Goal: Transaction & Acquisition: Purchase product/service

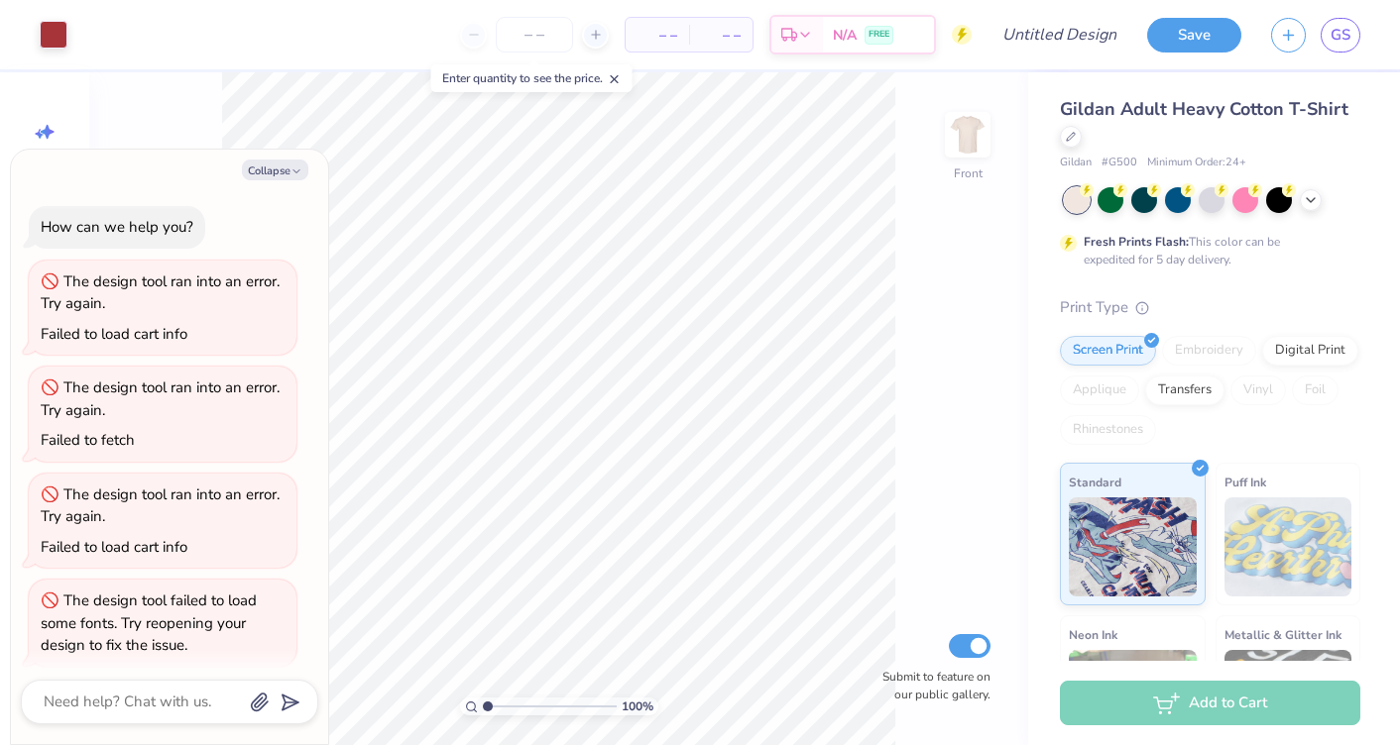
scroll to position [324, 0]
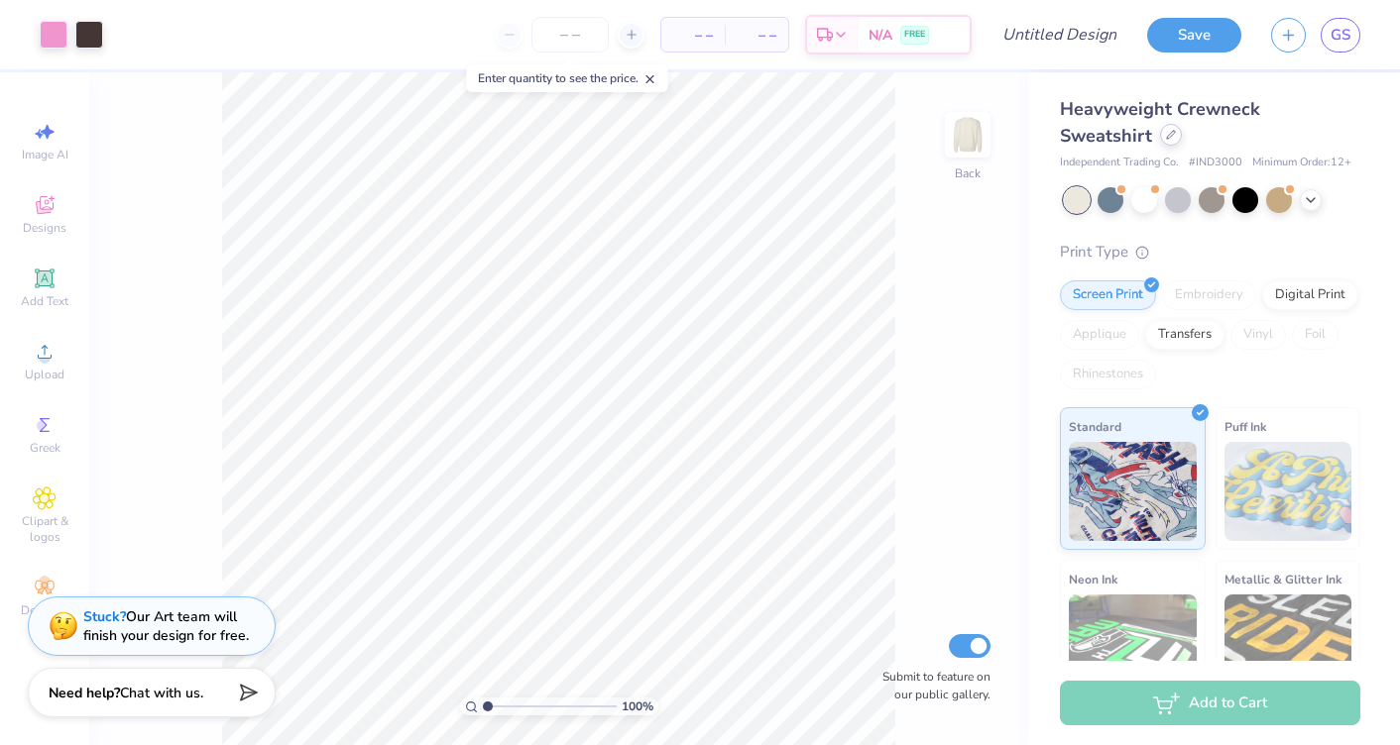
click at [1170, 138] on icon at bounding box center [1171, 135] width 10 height 10
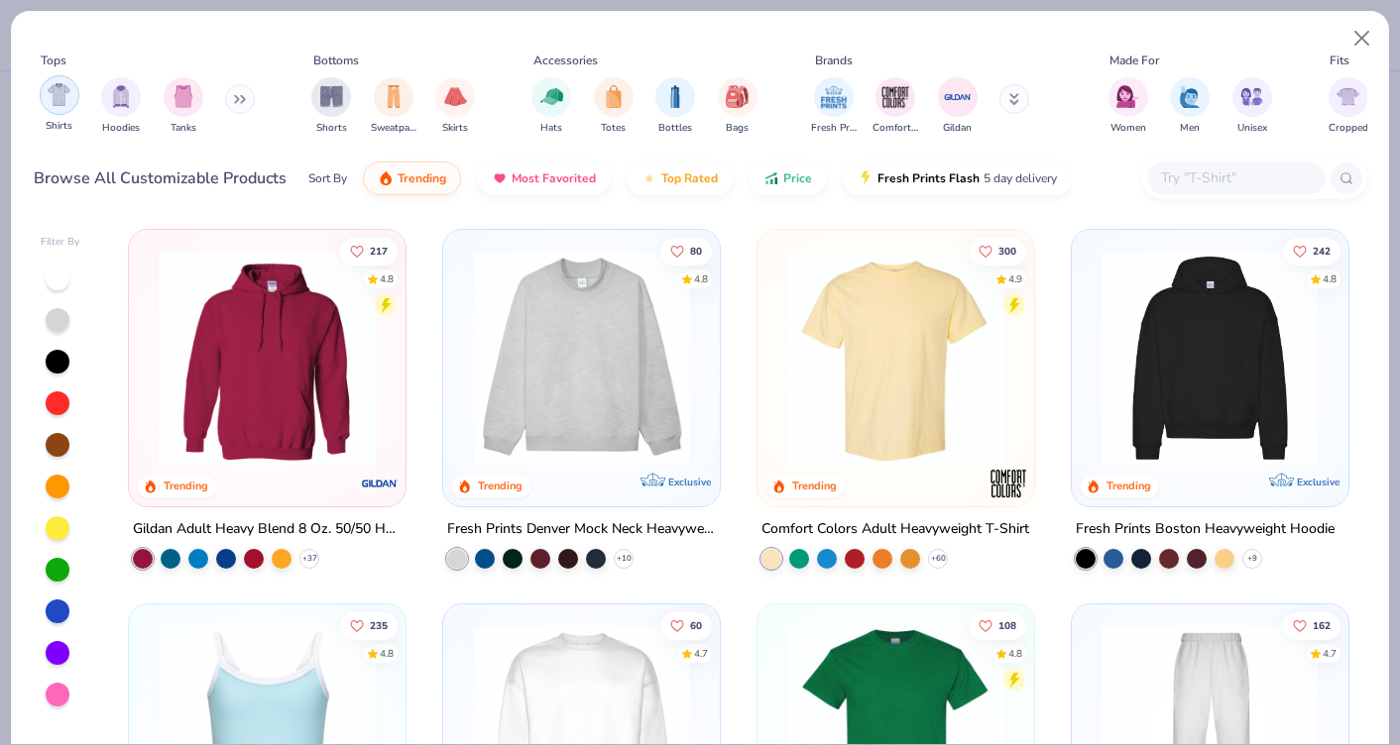
click at [47, 102] on div "filter for Shirts" at bounding box center [60, 95] width 40 height 40
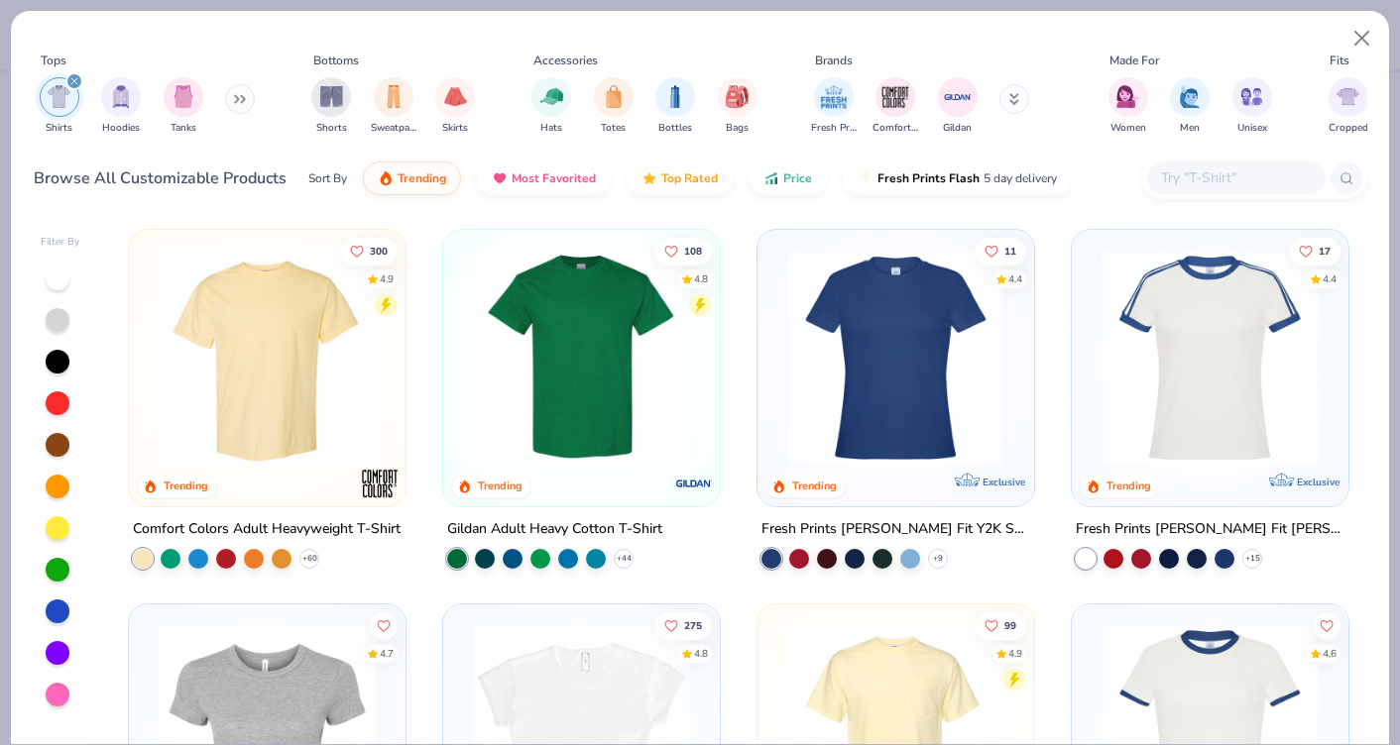
click at [296, 429] on img at bounding box center [267, 358] width 237 height 217
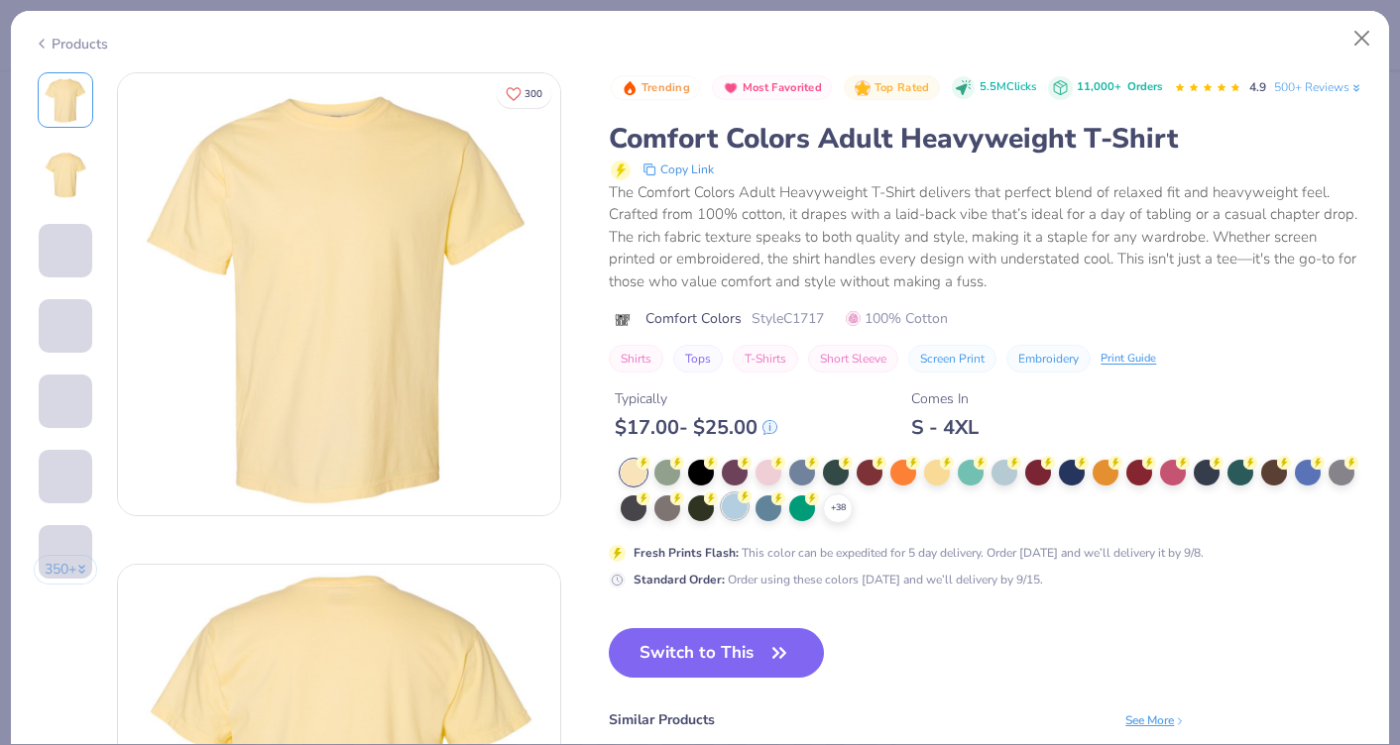
click at [736, 519] on div at bounding box center [735, 507] width 26 height 26
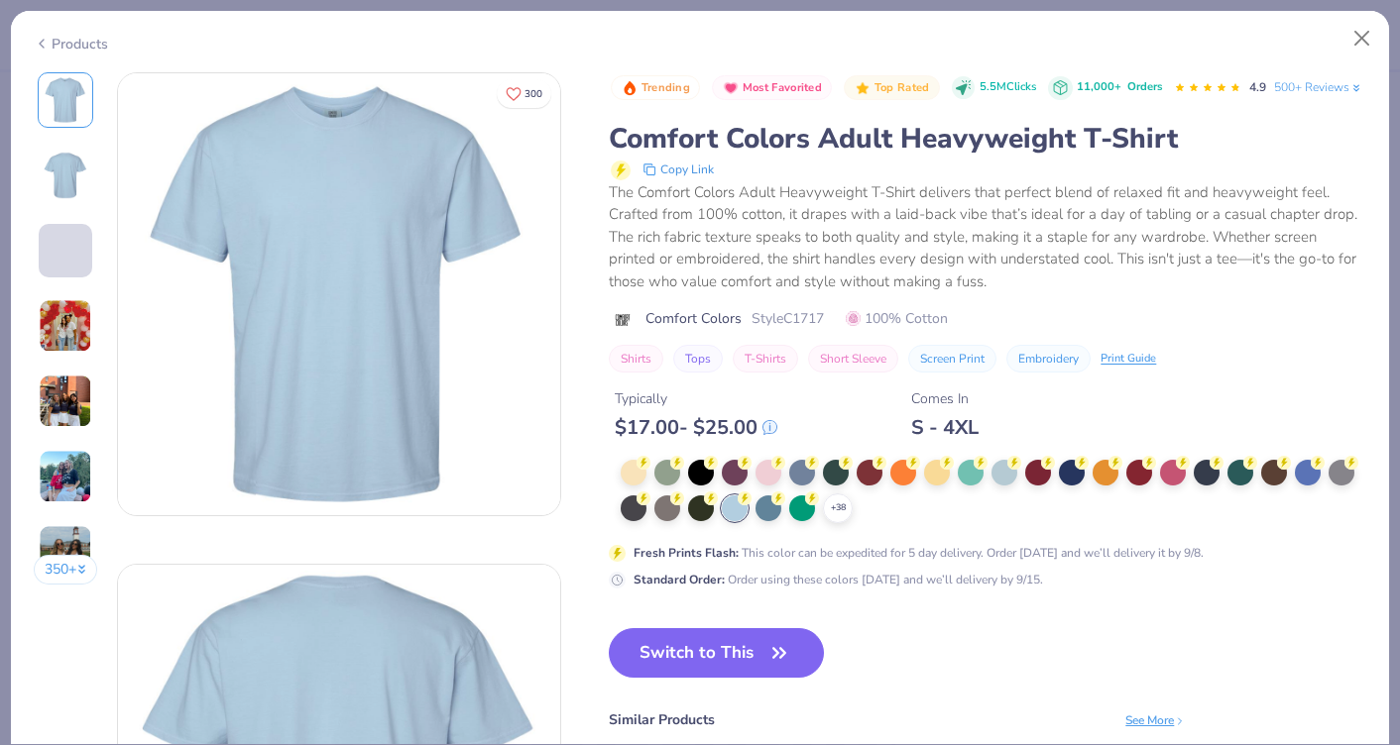
click at [616, 523] on div "+ 38" at bounding box center [987, 491] width 757 height 63
click at [643, 519] on div at bounding box center [633, 507] width 26 height 26
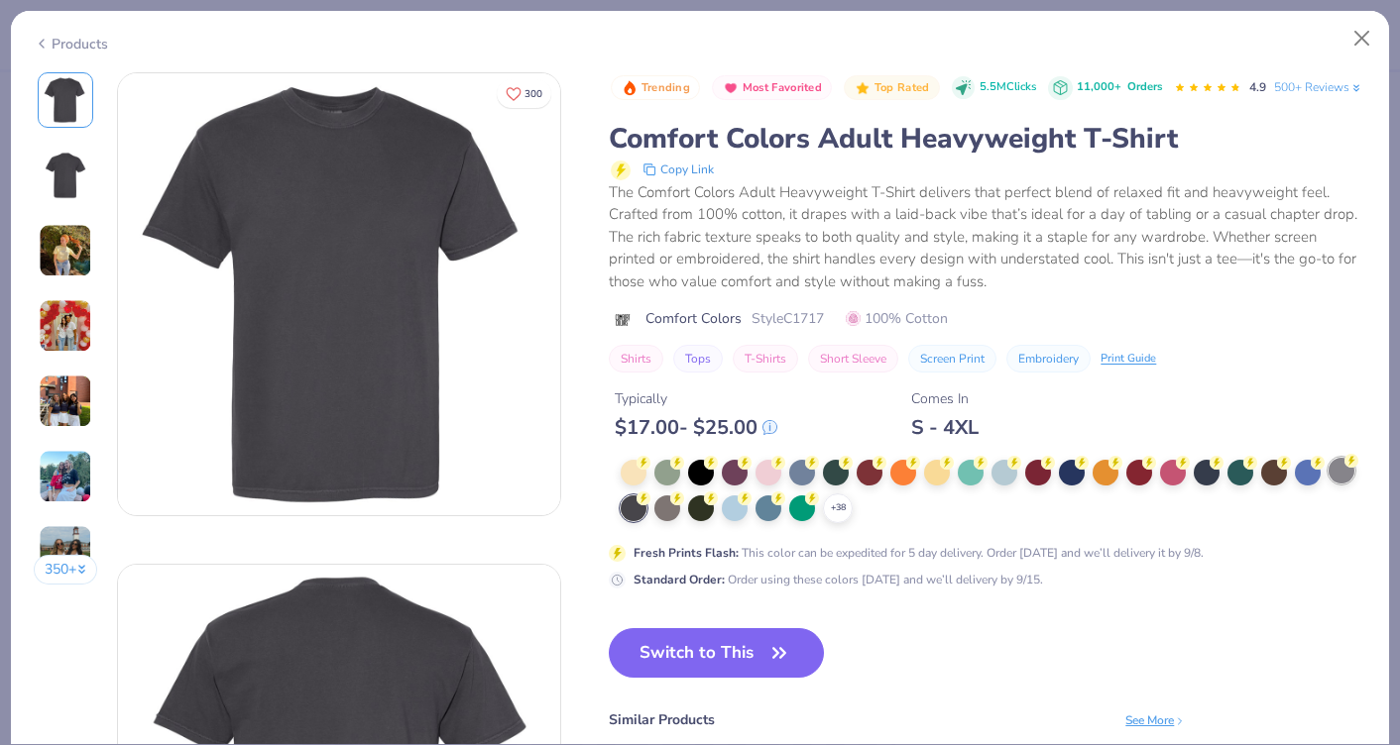
click at [1338, 484] on div at bounding box center [1341, 471] width 26 height 26
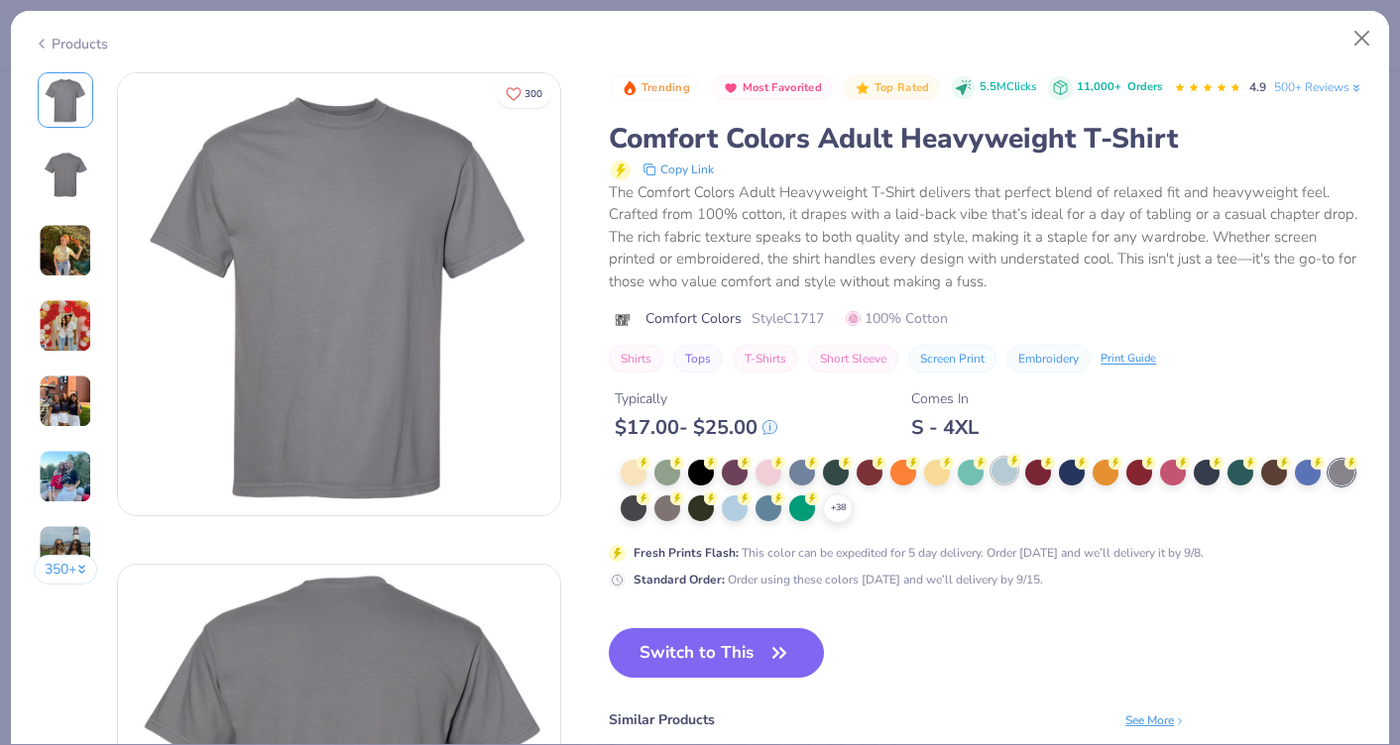
click at [1002, 484] on div at bounding box center [1004, 471] width 26 height 26
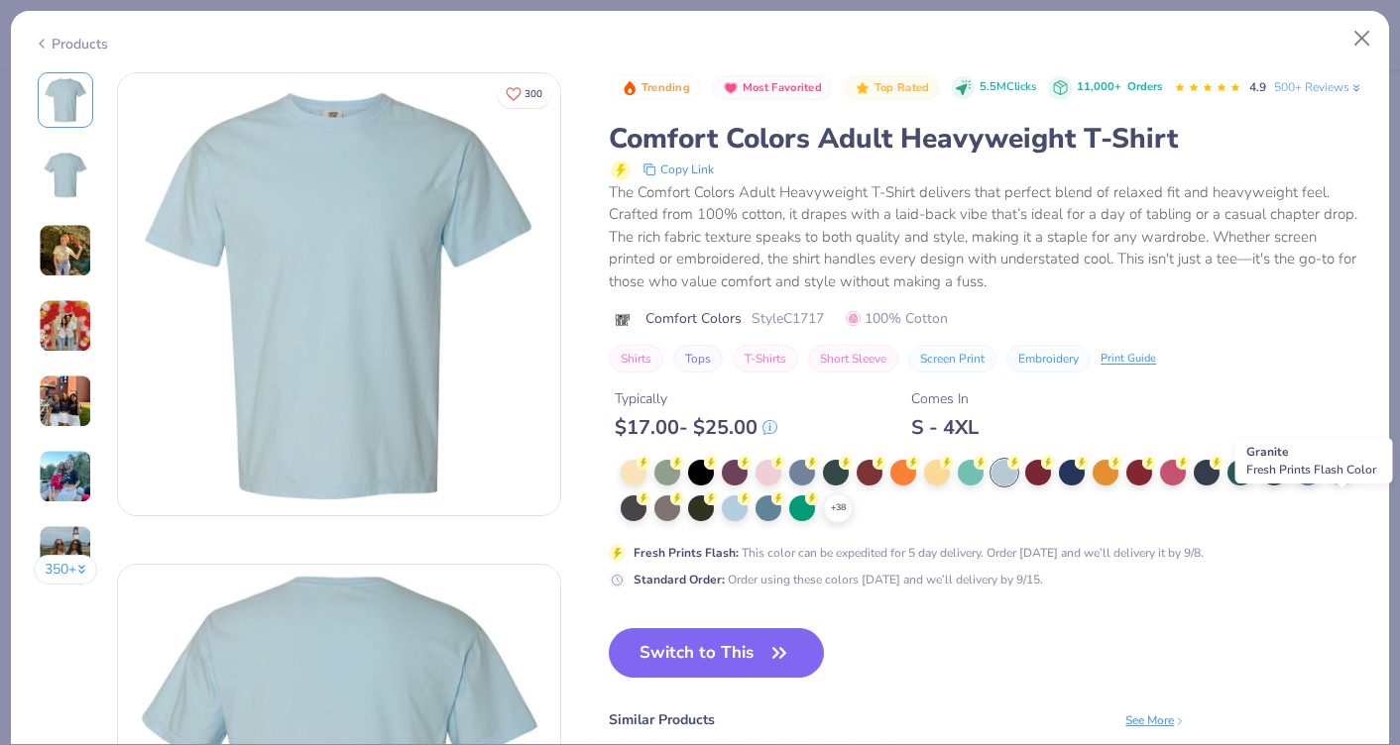
click at [1333, 484] on div at bounding box center [1341, 471] width 26 height 26
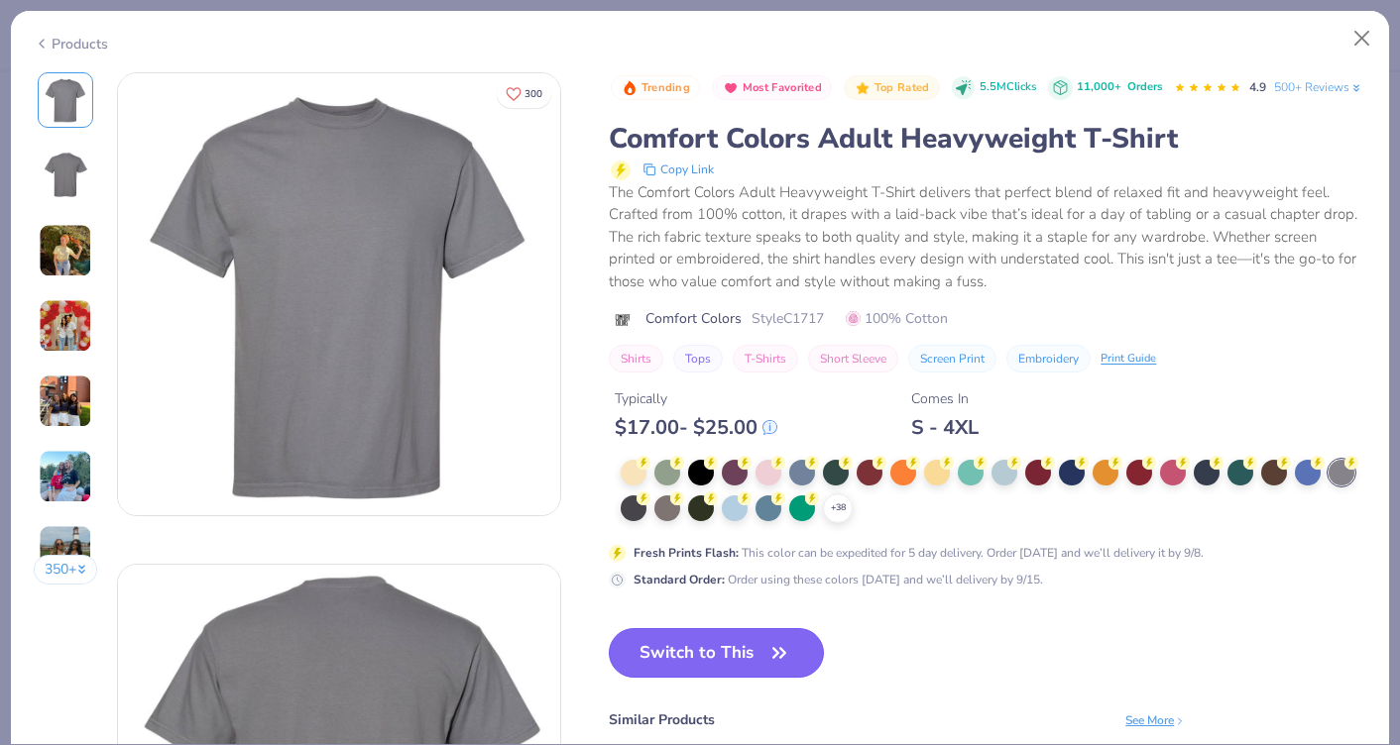
click at [741, 678] on button "Switch to This" at bounding box center [716, 653] width 215 height 50
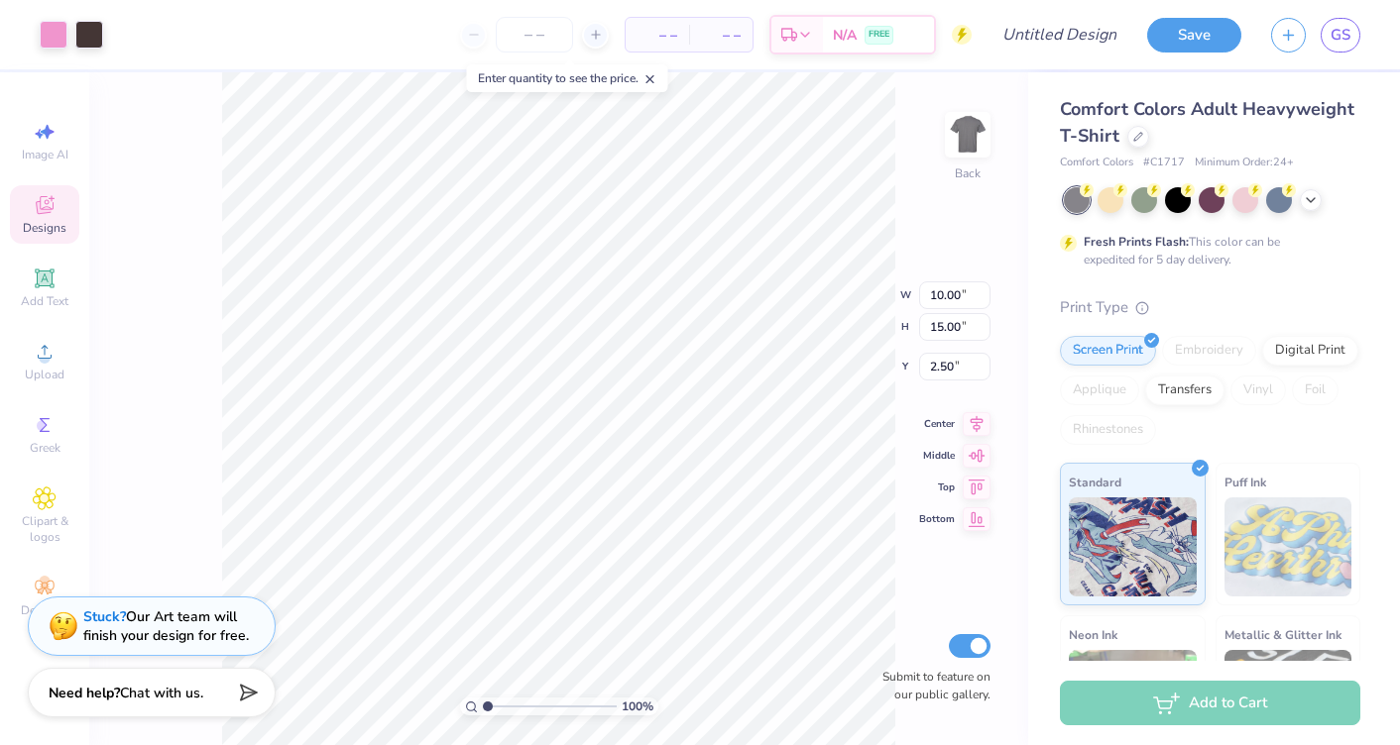
type input "2.51"
click at [983, 111] on img at bounding box center [967, 134] width 79 height 79
click at [957, 138] on img at bounding box center [967, 134] width 79 height 79
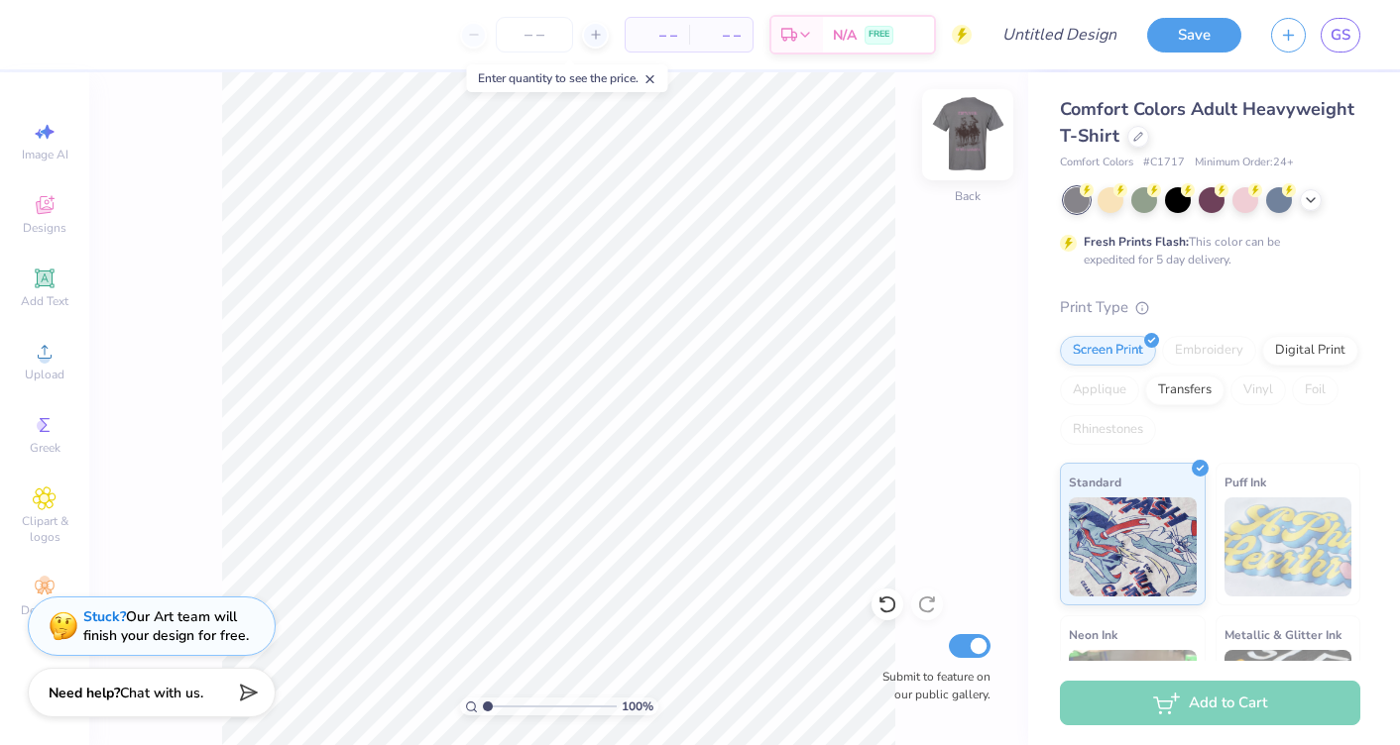
click at [983, 129] on img at bounding box center [967, 134] width 79 height 79
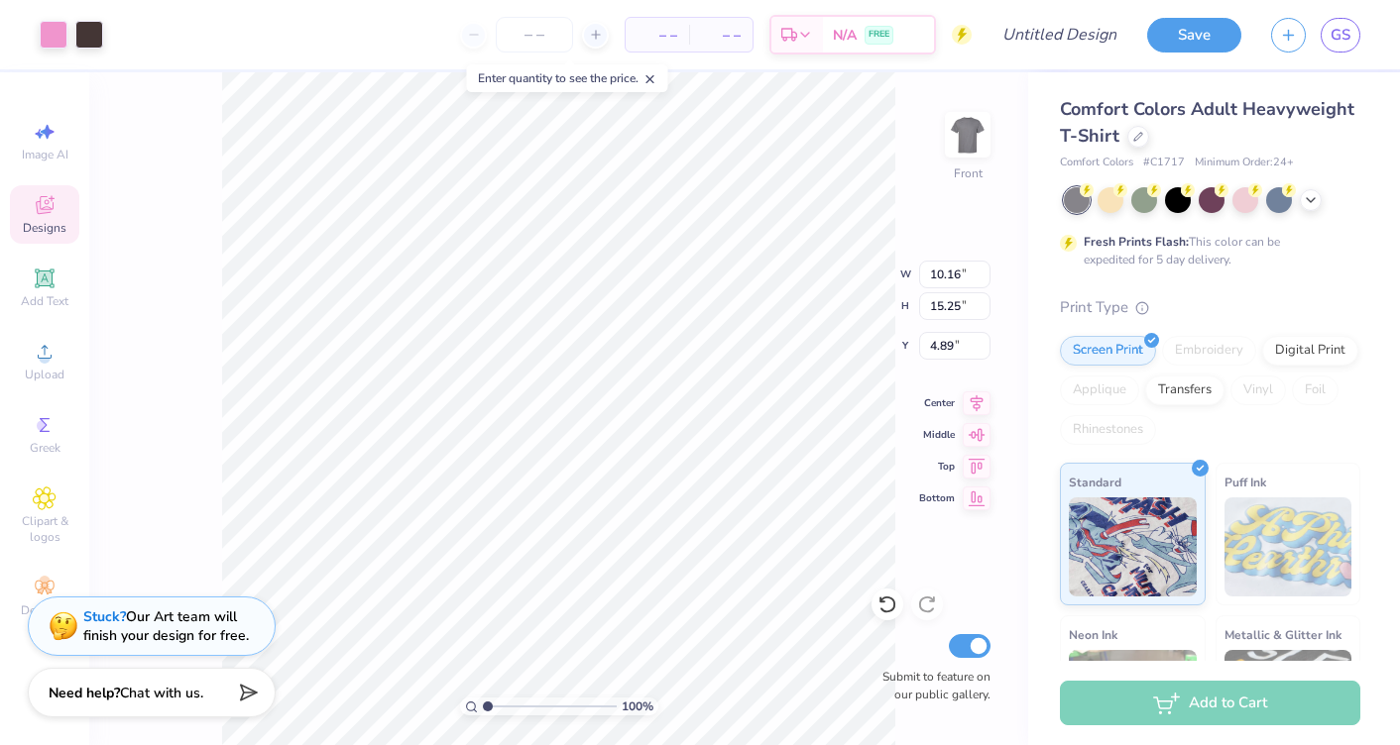
type input "3.78"
click at [1137, 138] on icon at bounding box center [1138, 135] width 10 height 10
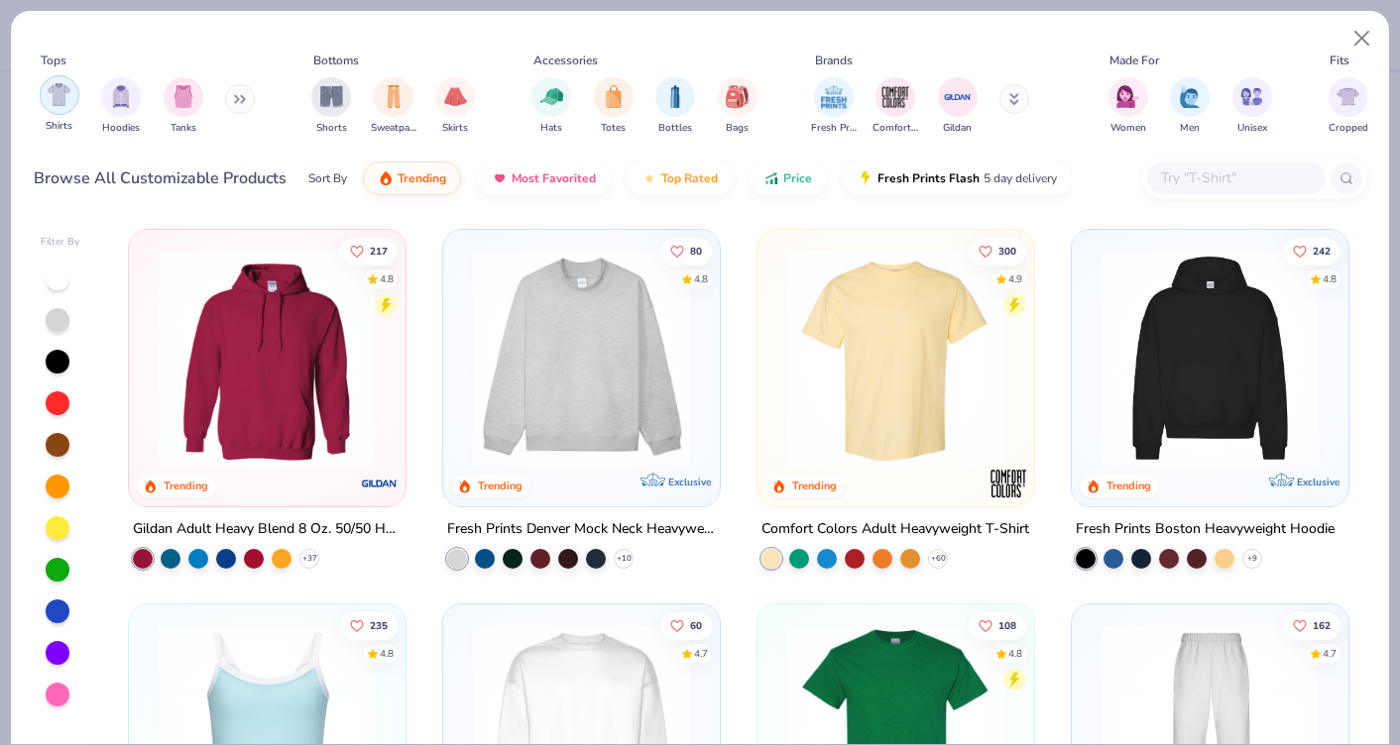
click at [68, 107] on div "filter for Shirts" at bounding box center [60, 95] width 40 height 40
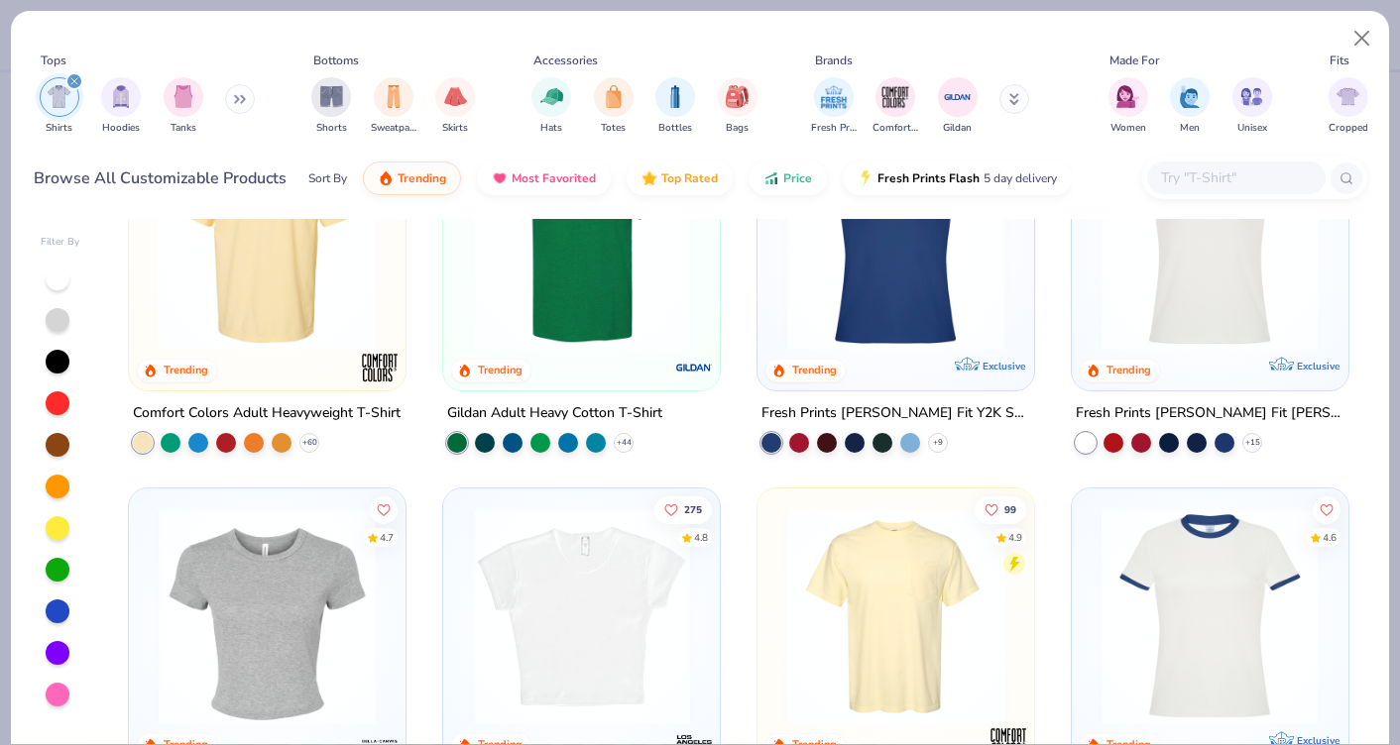
scroll to position [127, 0]
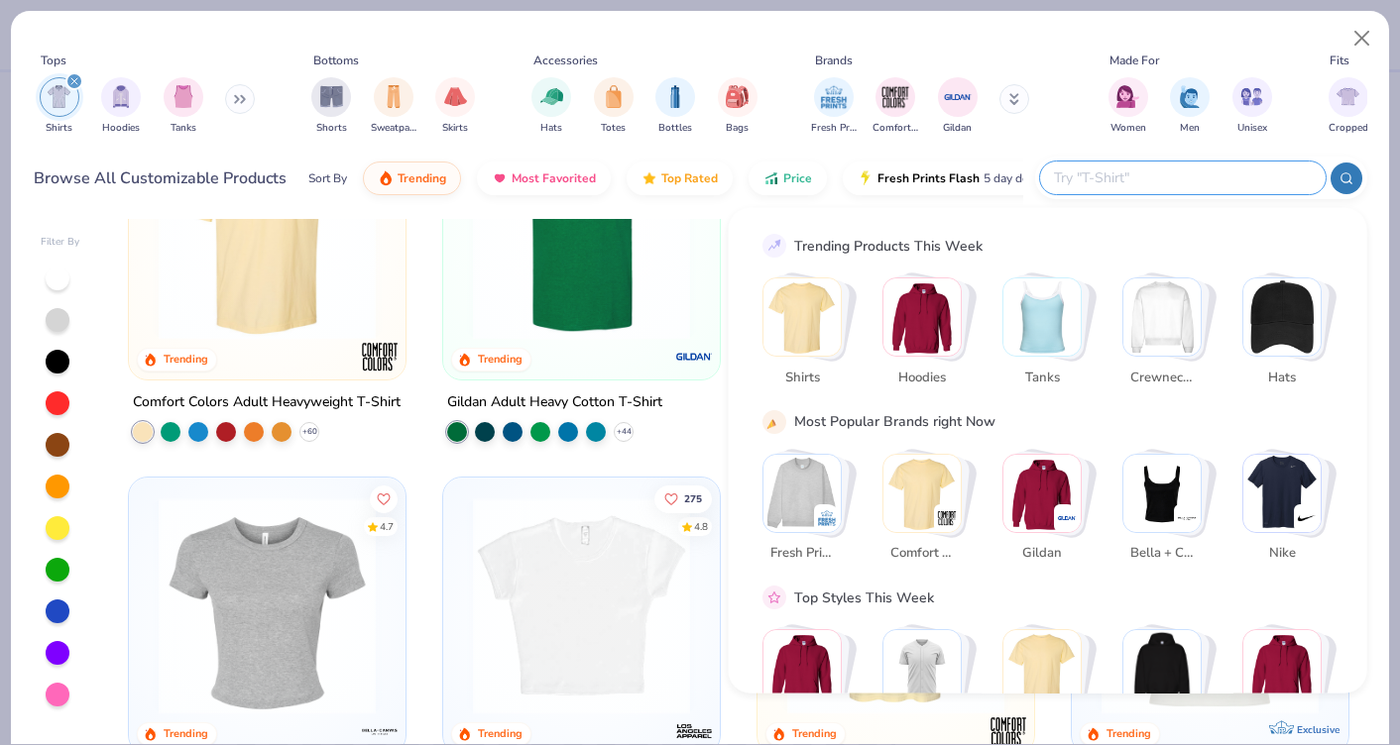
click at [1174, 185] on input "text" at bounding box center [1182, 178] width 260 height 23
type input "pocket"
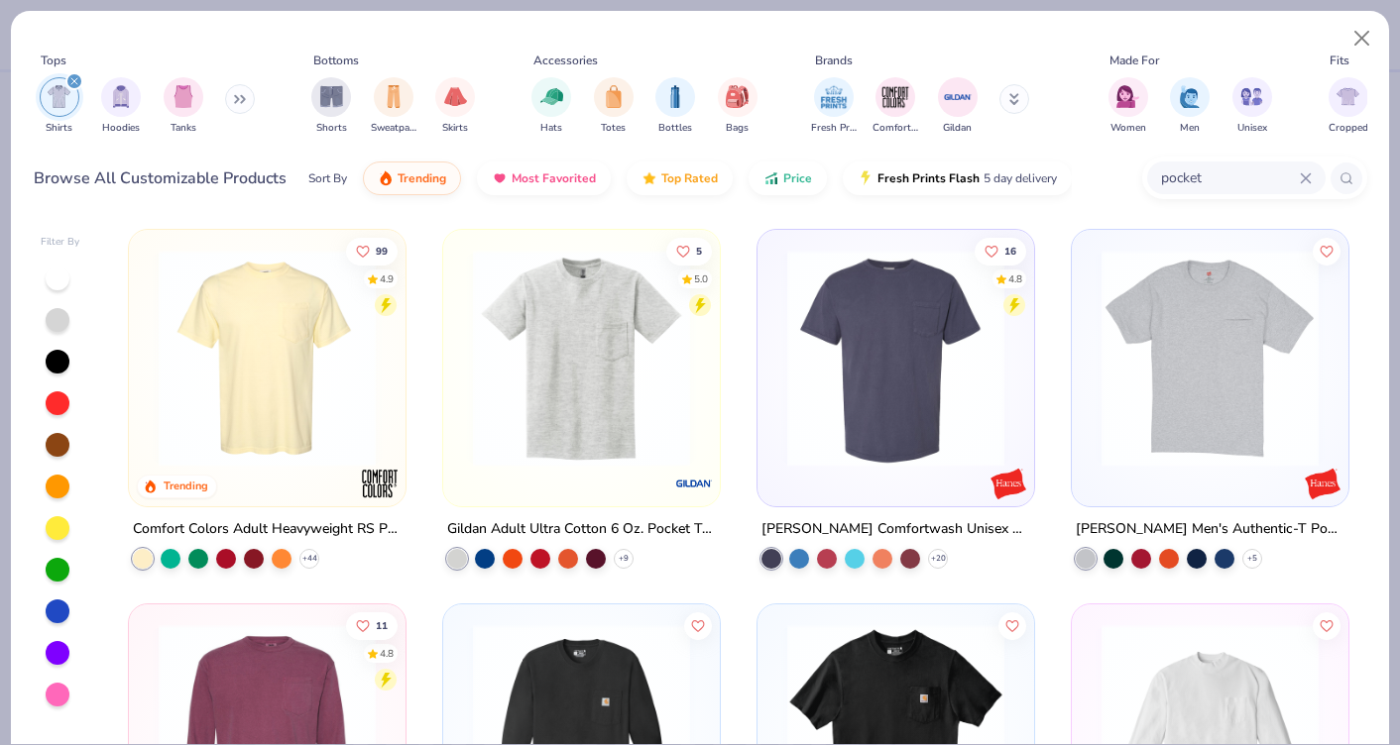
click at [264, 352] on img at bounding box center [267, 358] width 237 height 217
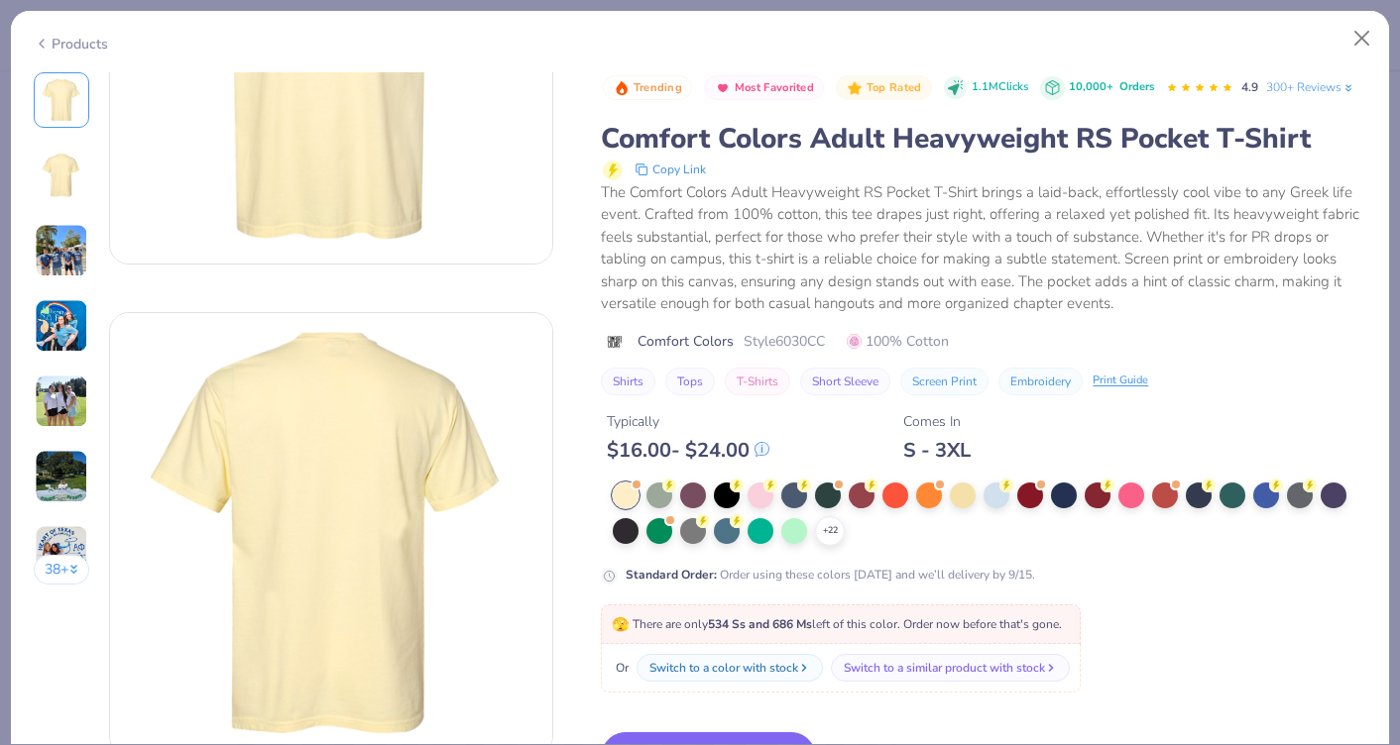
scroll to position [265, 0]
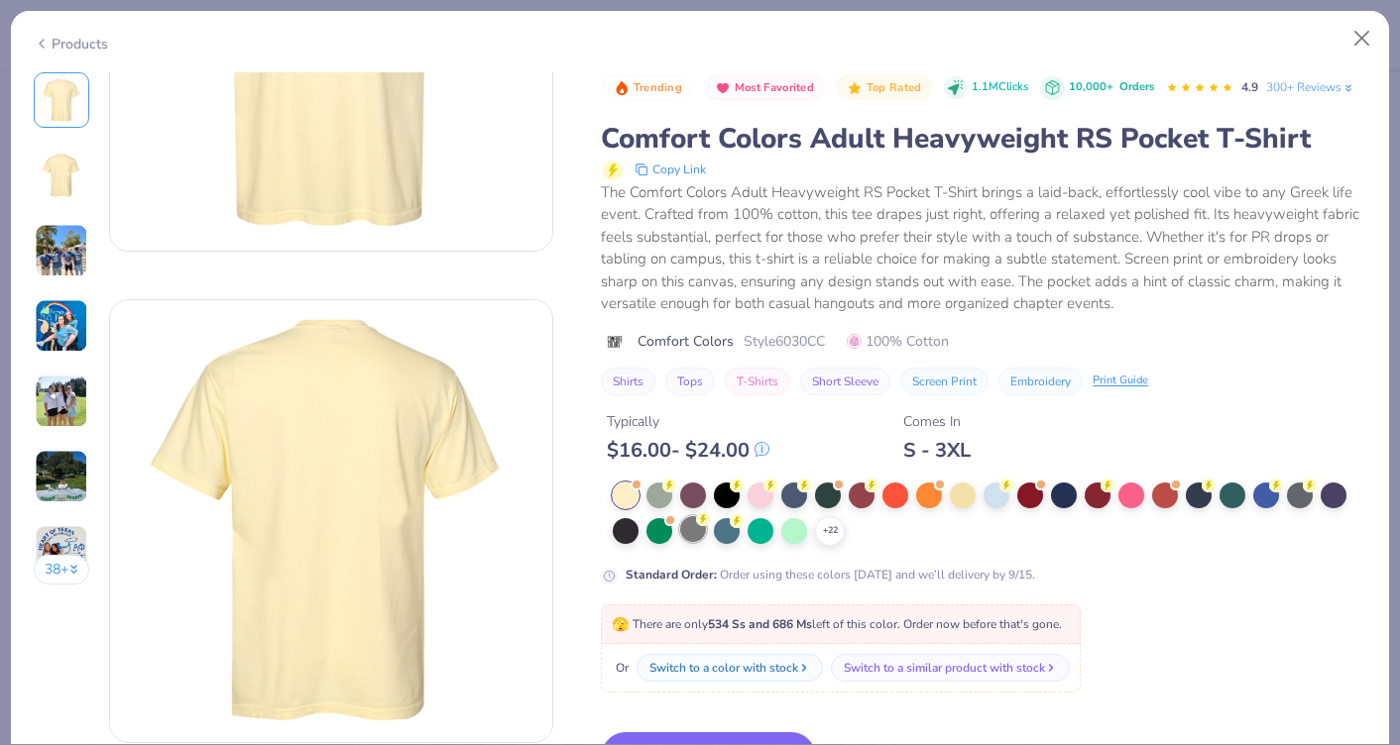
click at [699, 531] on div at bounding box center [693, 529] width 26 height 26
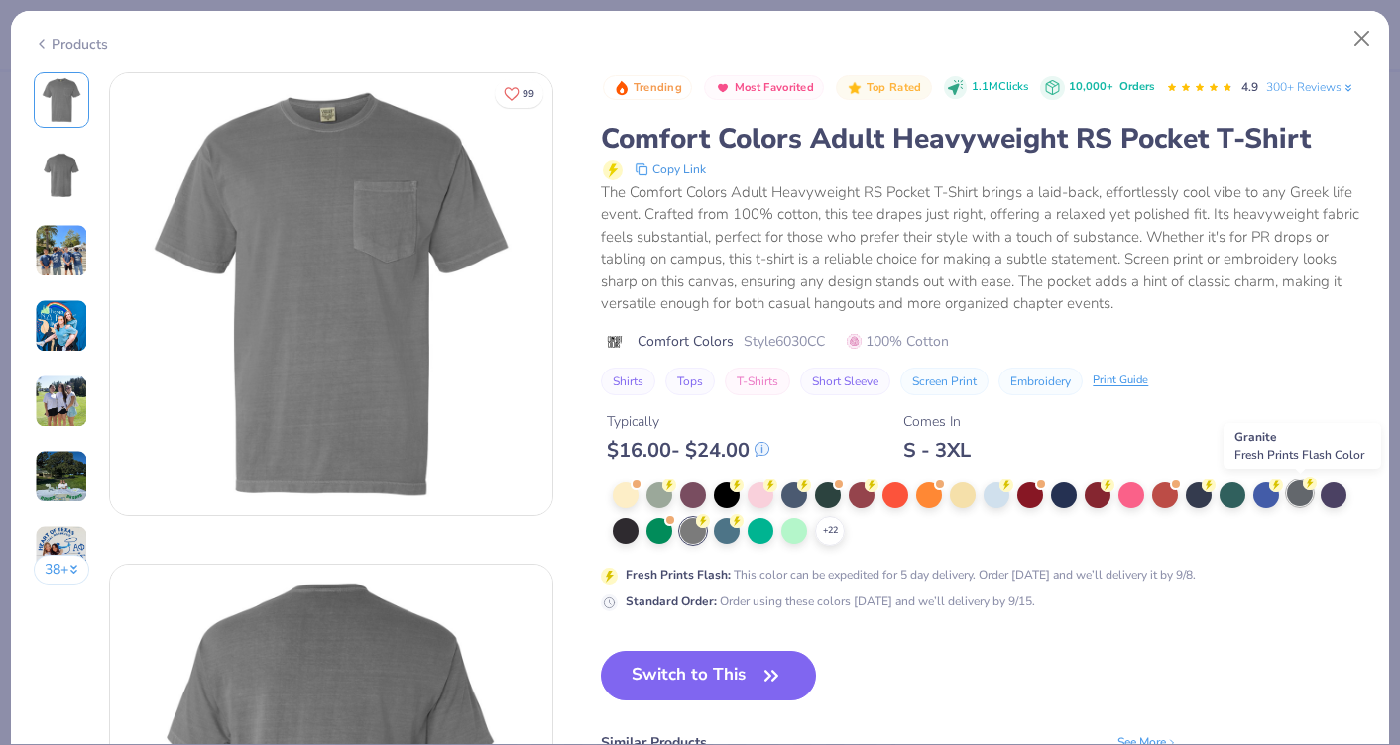
click at [1298, 494] on div at bounding box center [1300, 494] width 26 height 26
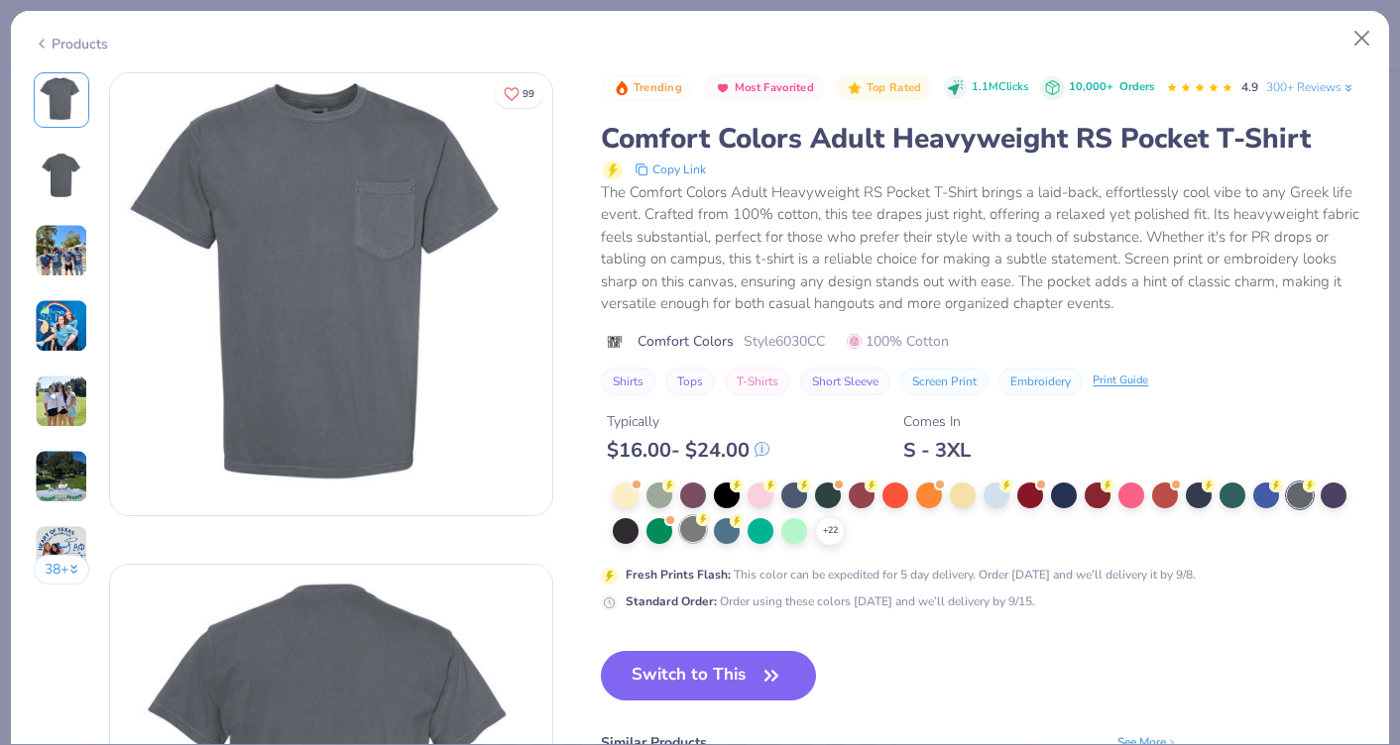
click at [700, 535] on div at bounding box center [693, 529] width 26 height 26
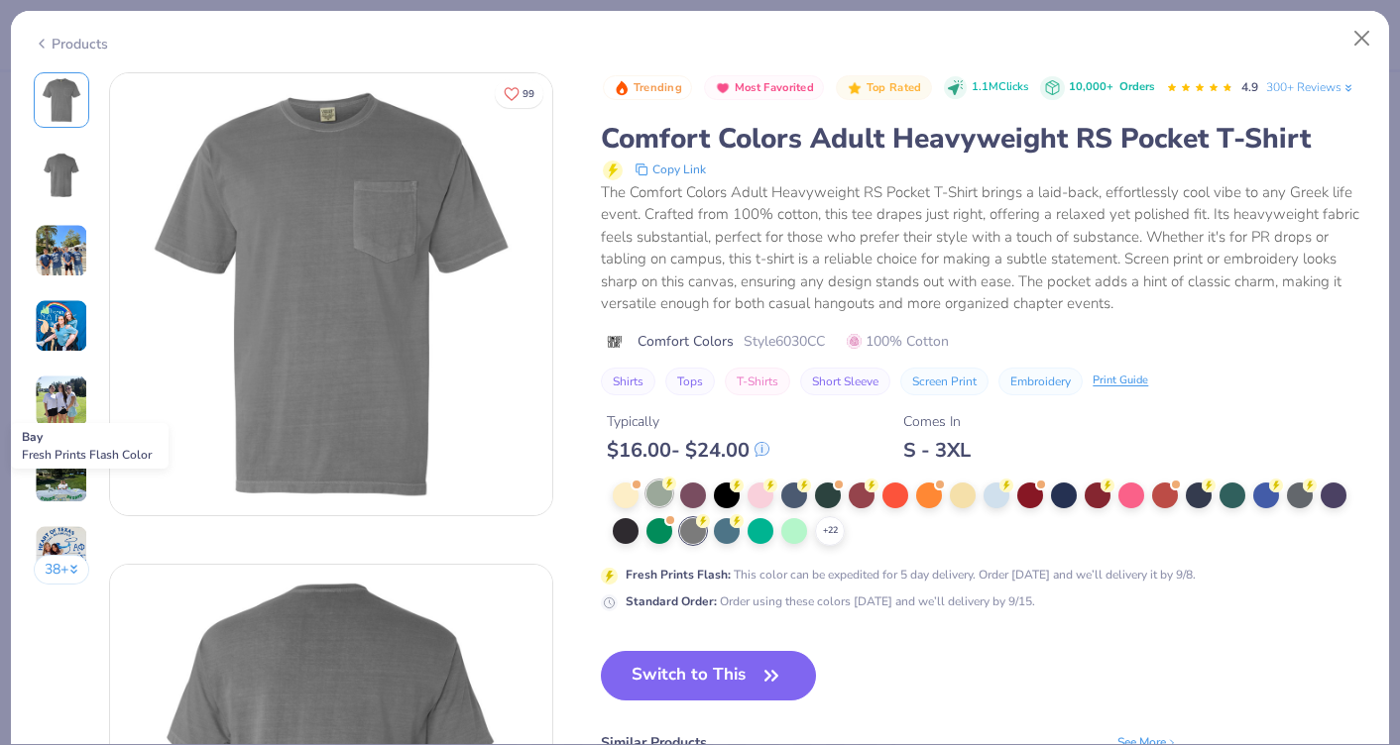
click at [661, 496] on div at bounding box center [659, 494] width 26 height 26
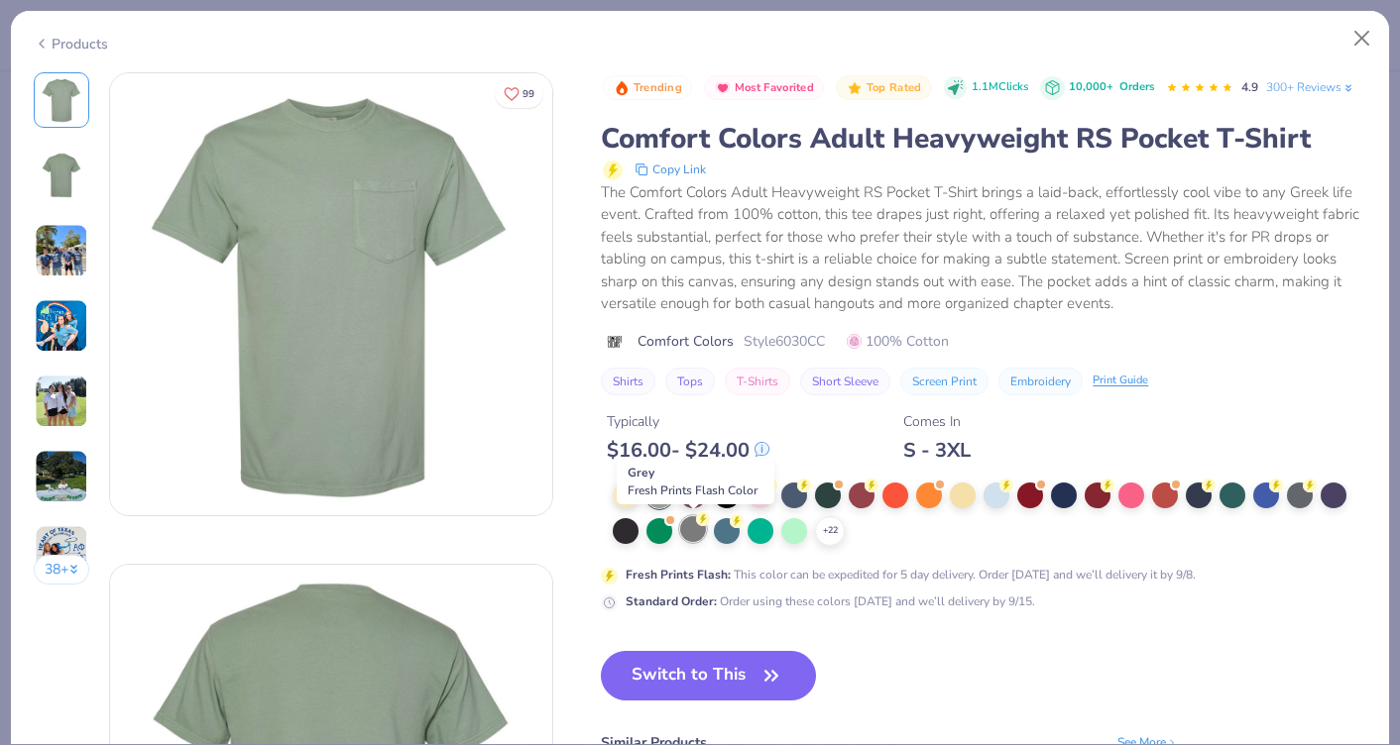
click at [696, 530] on div at bounding box center [693, 529] width 26 height 26
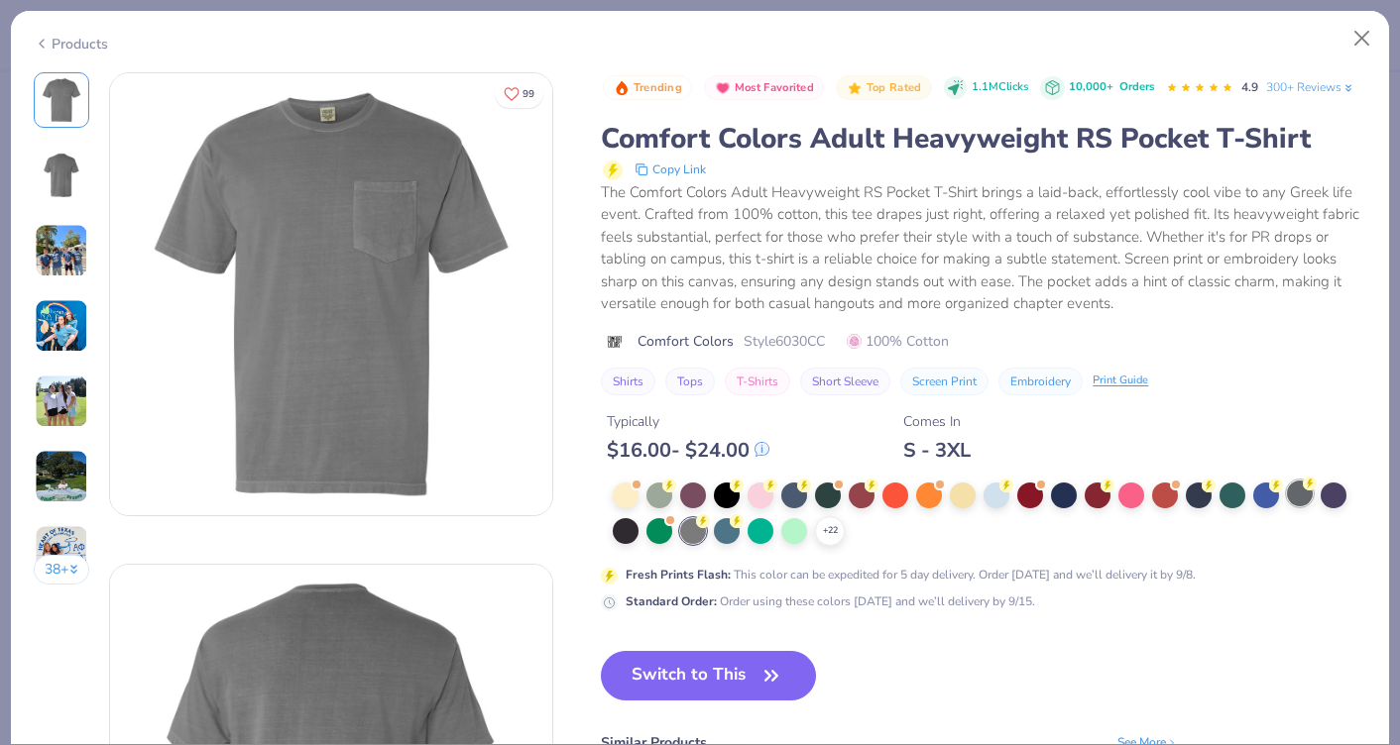
click at [1292, 501] on div at bounding box center [1300, 494] width 26 height 26
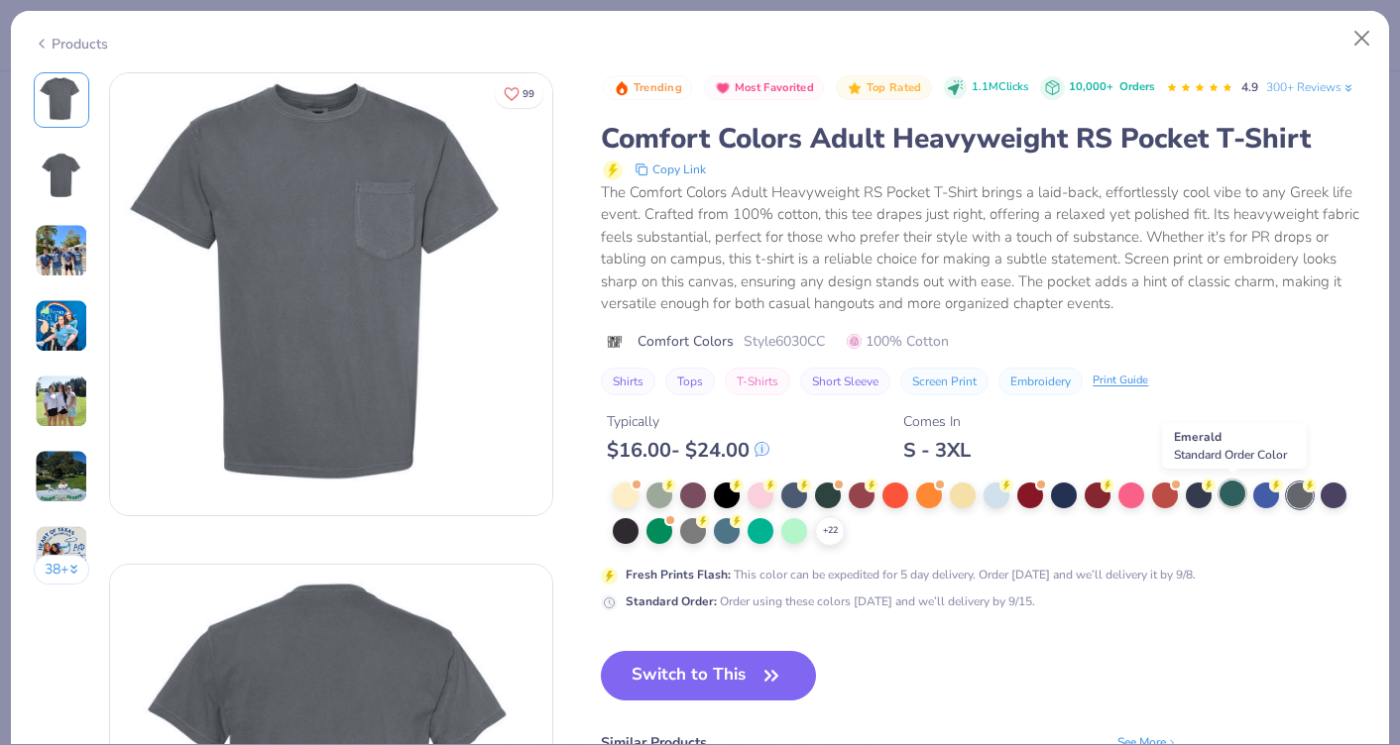
click at [1225, 494] on div at bounding box center [1232, 494] width 26 height 26
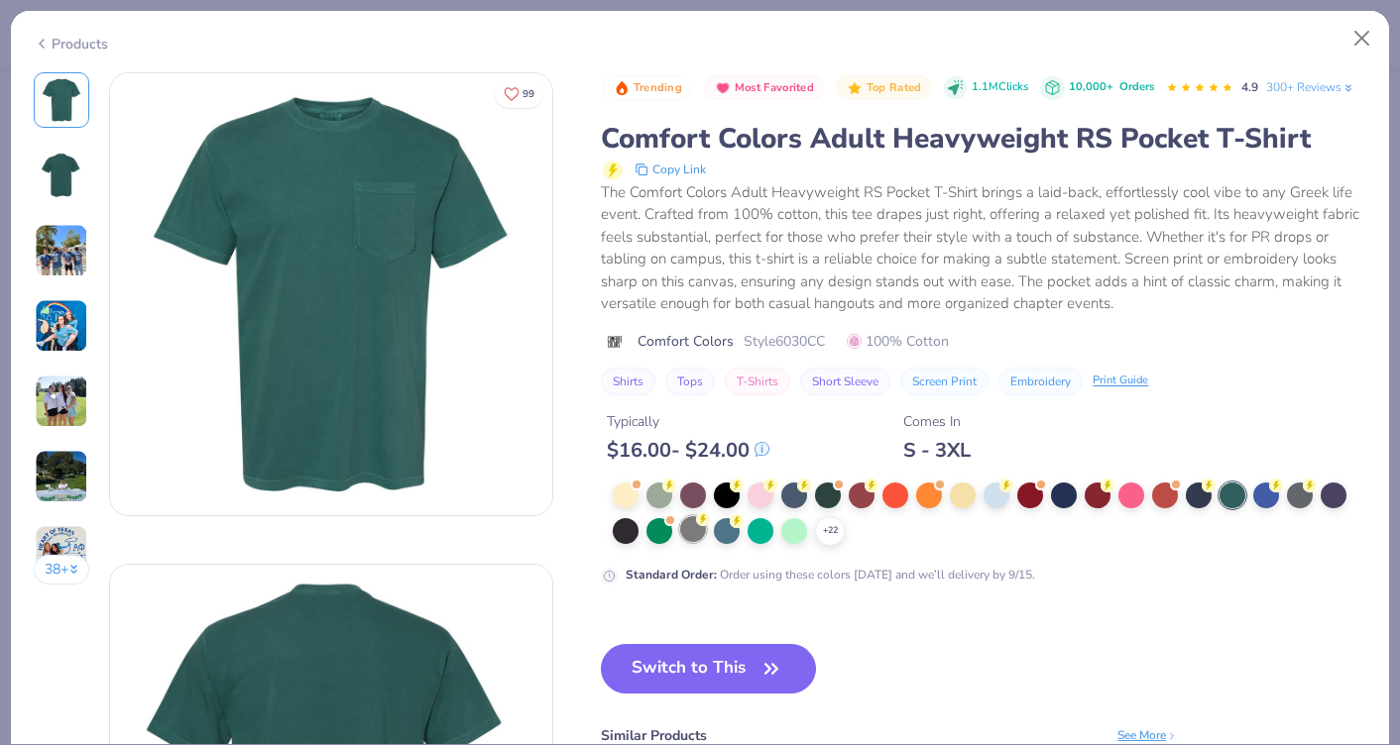
click at [676, 493] on circle at bounding box center [669, 486] width 14 height 14
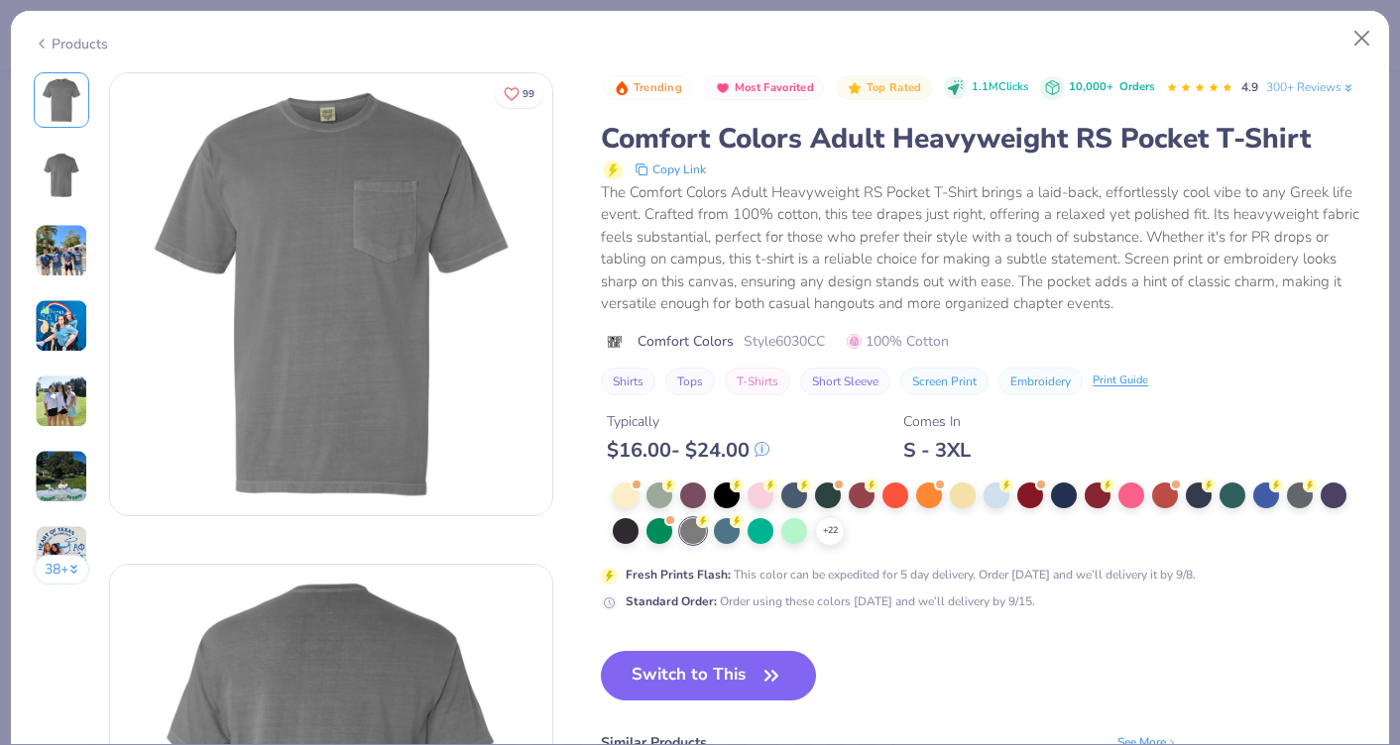
click at [81, 191] on img at bounding box center [62, 176] width 48 height 48
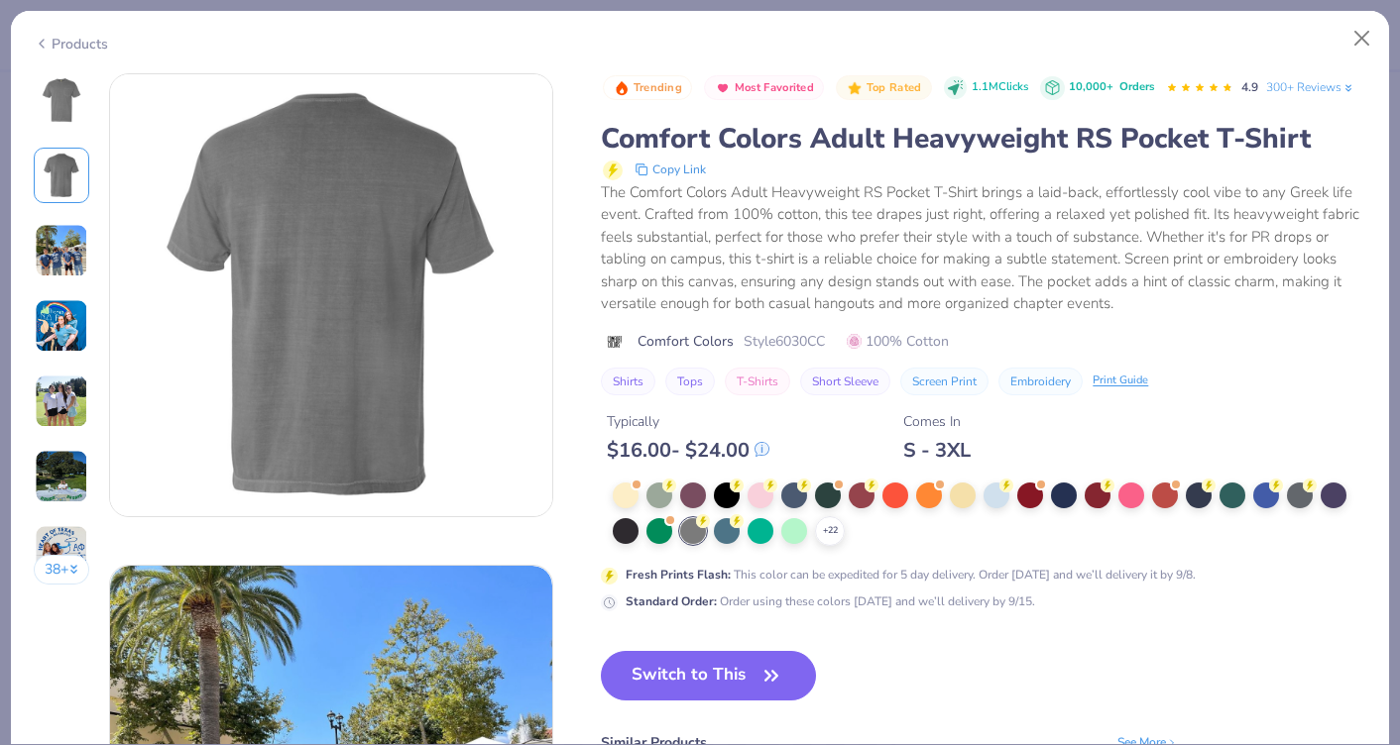
scroll to position [492, 0]
click at [1360, 34] on button "Close" at bounding box center [1362, 39] width 38 height 38
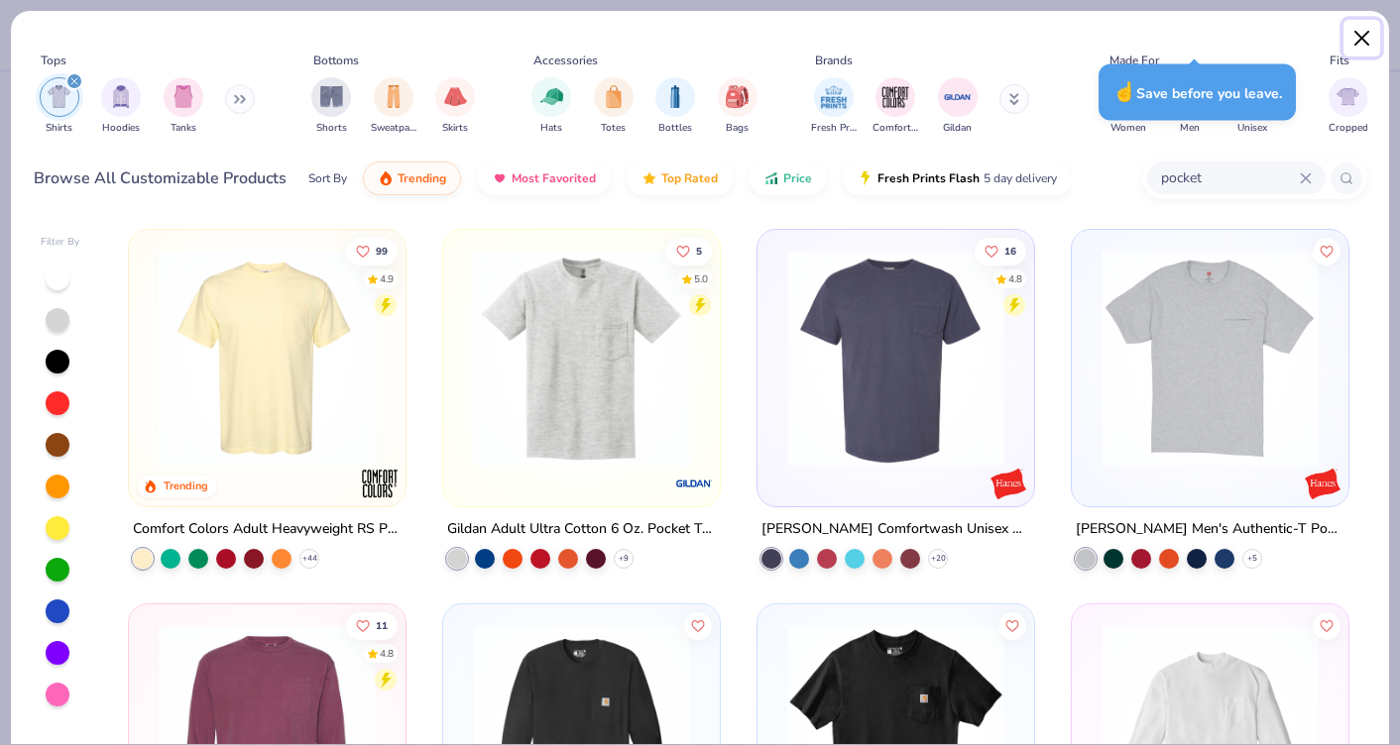
click at [1366, 36] on button "Close" at bounding box center [1362, 39] width 38 height 38
